Goal: Information Seeking & Learning: Learn about a topic

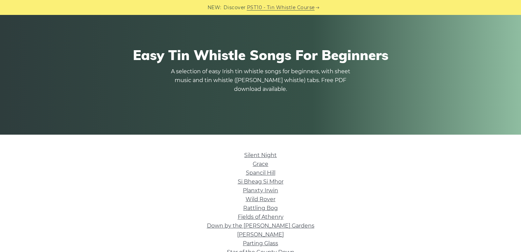
scroll to position [56, 0]
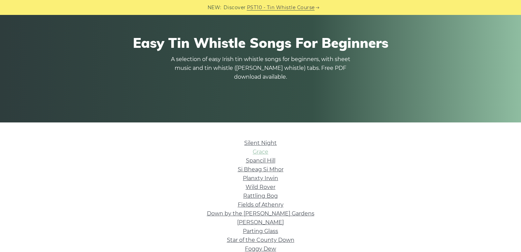
click at [258, 153] on link "Grace" at bounding box center [261, 152] width 16 height 6
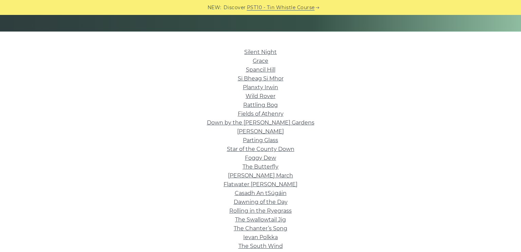
scroll to position [167, 0]
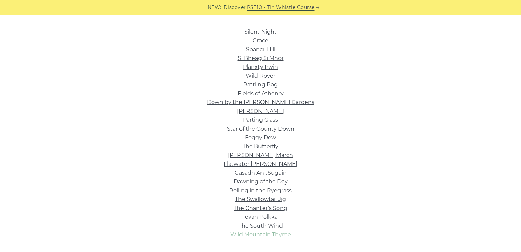
click at [259, 236] on link "Wild Mountain Thyme" at bounding box center [260, 234] width 61 height 6
click at [261, 76] on link "Wild Rover" at bounding box center [260, 76] width 30 height 6
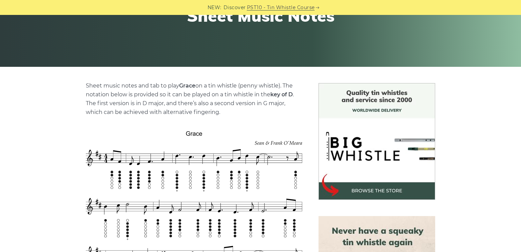
scroll to position [167, 0]
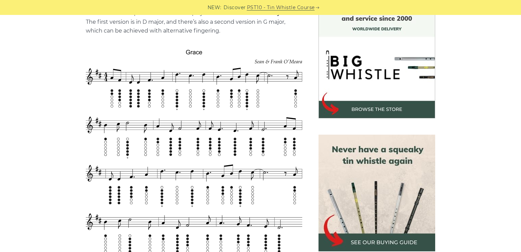
scroll to position [195, 0]
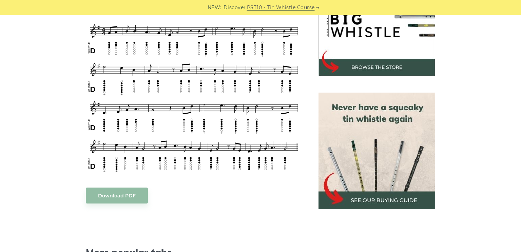
scroll to position [222, 0]
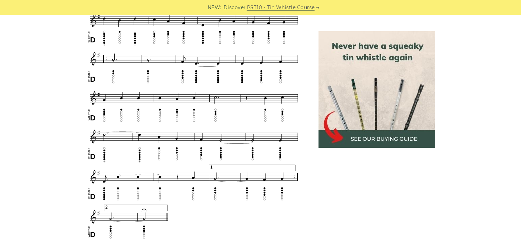
scroll to position [385, 0]
